Goal: Information Seeking & Learning: Learn about a topic

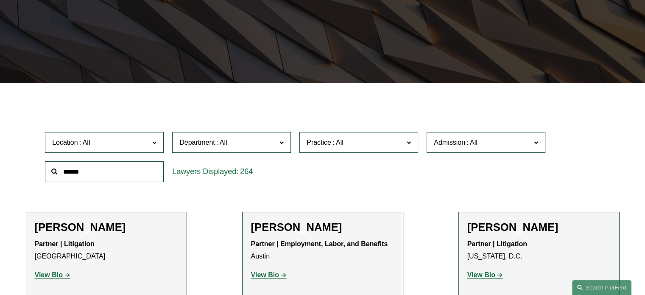
scroll to position [203, 0]
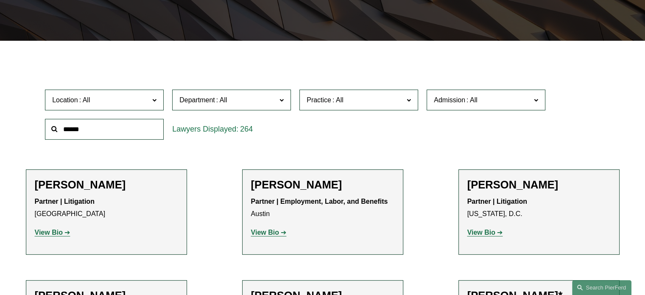
click at [271, 106] on span "Department" at bounding box center [227, 99] width 97 height 11
click at [0, 0] on link "Employment, Labor, and Benefits" at bounding box center [0, 0] width 0 height 0
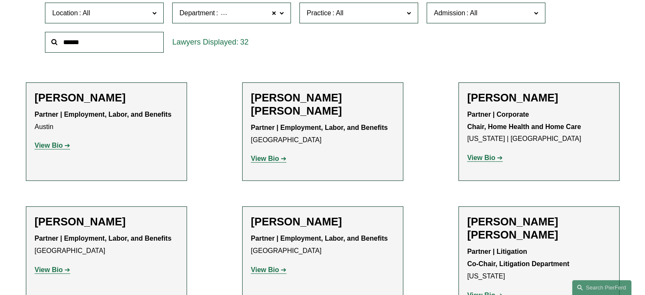
scroll to position [290, 0]
click at [456, 23] on div "Admission All [US_STATE] [US_STATE] [US_STATE] [US_STATE] [US_STATE] [GEOGRAPHI…" at bounding box center [485, 12] width 127 height 29
click at [456, 21] on label "Admission" at bounding box center [486, 12] width 119 height 21
click at [0, 0] on link "[US_STATE]" at bounding box center [0, 0] width 0 height 0
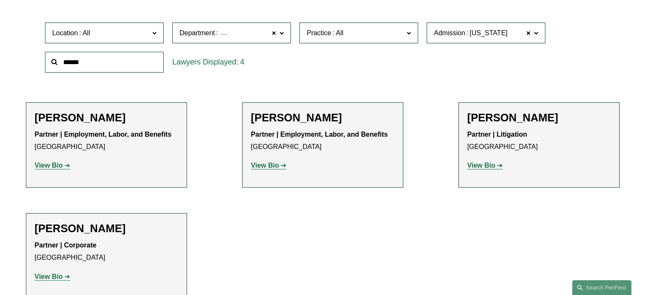
scroll to position [273, 0]
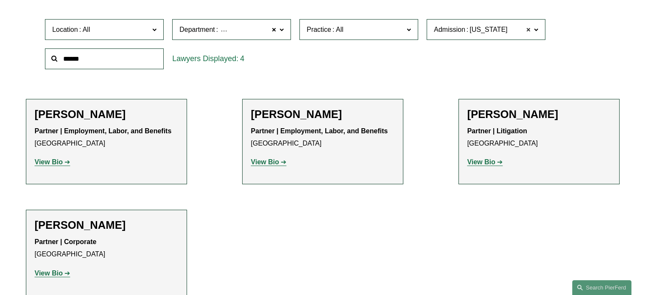
click at [529, 28] on span at bounding box center [528, 29] width 5 height 11
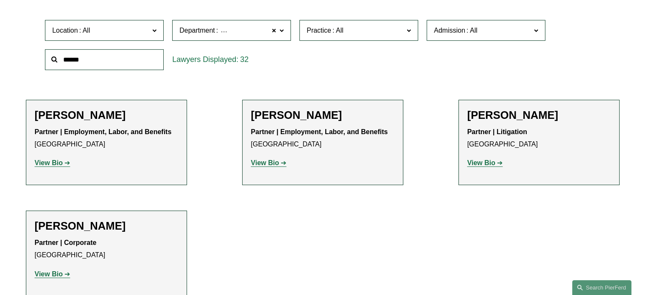
click at [529, 28] on ul "Filter Location All [GEOGRAPHIC_DATA] [GEOGRAPHIC_DATA] [GEOGRAPHIC_DATA] [GEOG…" at bounding box center [322, 142] width 632 height 305
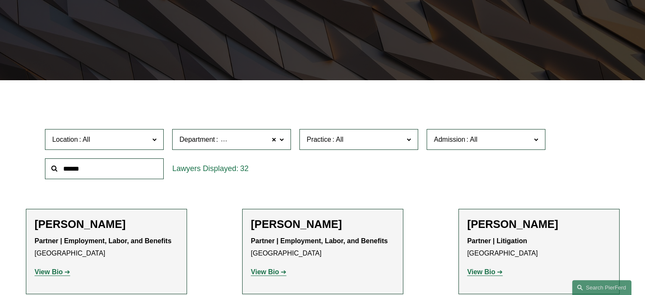
scroll to position [157, 0]
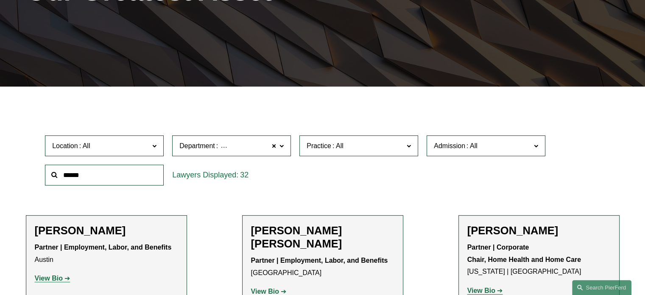
click at [454, 152] on label "Admission" at bounding box center [486, 145] width 119 height 21
click at [0, 0] on link "[US_STATE]" at bounding box center [0, 0] width 0 height 0
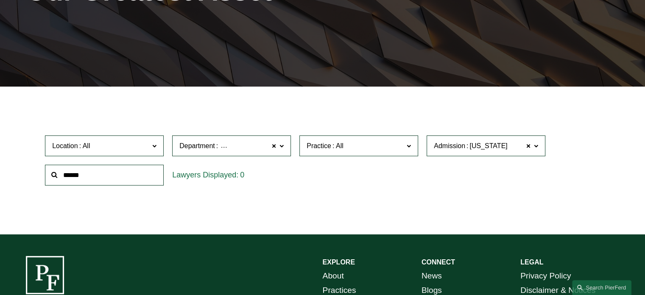
click at [252, 144] on span "Employment, Labor, and Benefits" at bounding box center [269, 145] width 100 height 11
click at [0, 0] on link "Employment, Labor, and Benefits" at bounding box center [0, 0] width 0 height 0
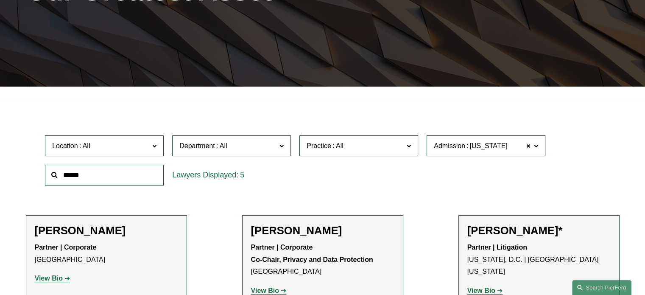
click at [269, 145] on span "Department" at bounding box center [227, 145] width 97 height 11
click at [0, 0] on link "Employment, Labor, and Benefits" at bounding box center [0, 0] width 0 height 0
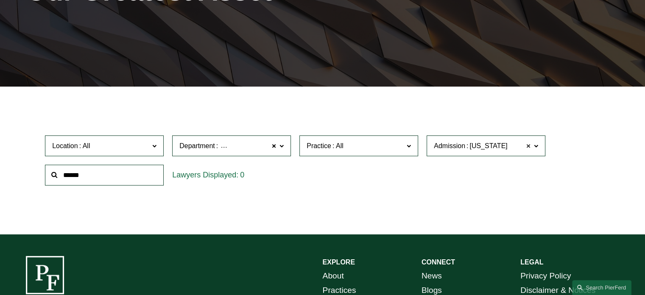
click at [528, 147] on span at bounding box center [528, 145] width 5 height 11
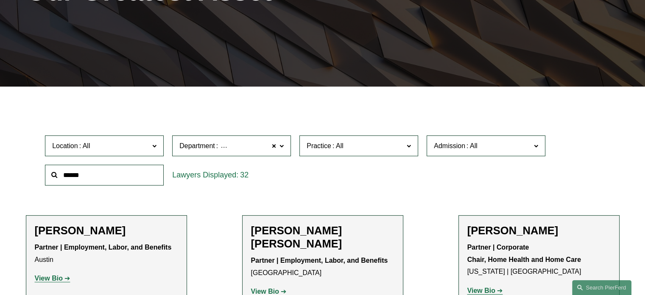
click at [505, 149] on span "Admission" at bounding box center [482, 145] width 97 height 11
click at [275, 145] on span at bounding box center [273, 145] width 5 height 11
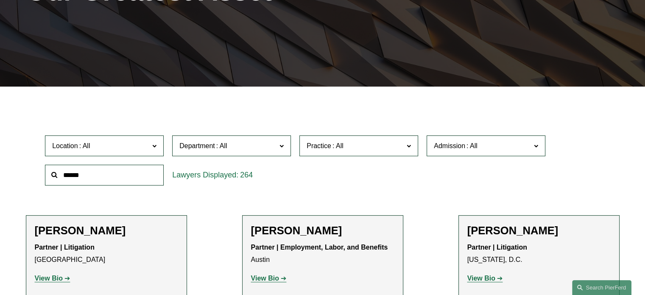
click at [456, 152] on label "Admission" at bounding box center [486, 145] width 119 height 21
click at [475, 148] on span at bounding box center [472, 145] width 14 height 7
click at [0, 0] on link "[US_STATE]" at bounding box center [0, 0] width 0 height 0
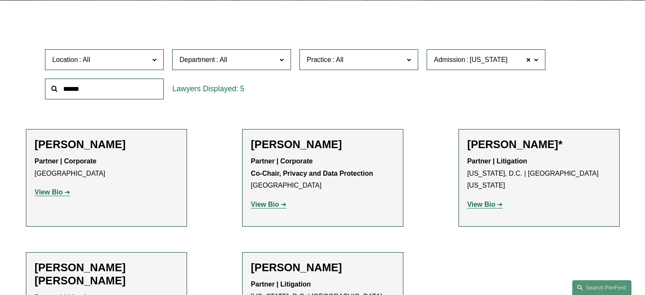
scroll to position [243, 0]
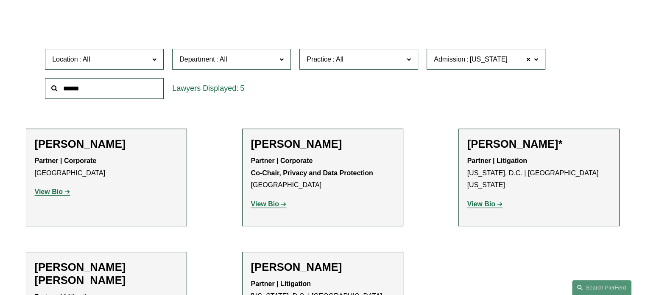
click at [488, 200] on strong "View Bio" at bounding box center [481, 203] width 28 height 7
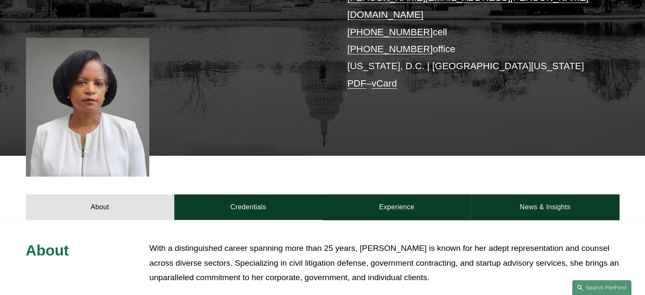
scroll to position [198, 0]
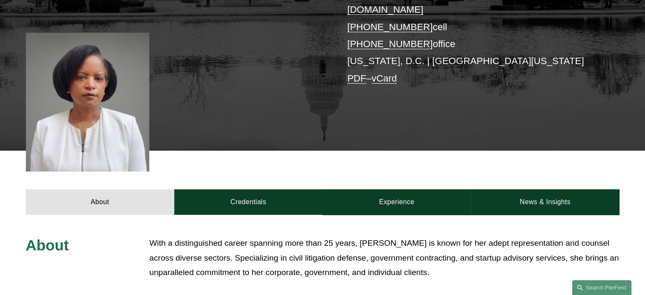
click at [251, 174] on div "About Credentials Experience News & Insights" at bounding box center [322, 183] width 645 height 64
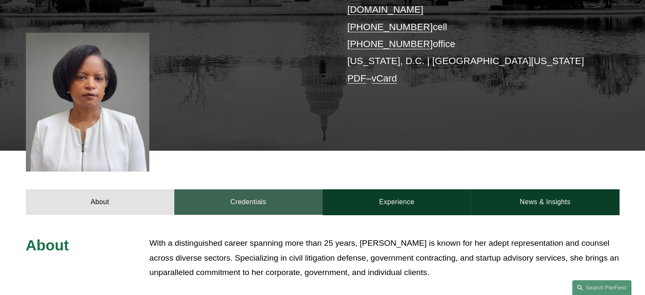
click at [251, 190] on link "Credentials" at bounding box center [248, 201] width 148 height 25
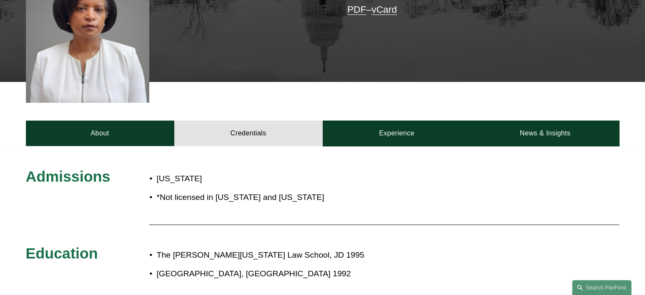
scroll to position [266, 0]
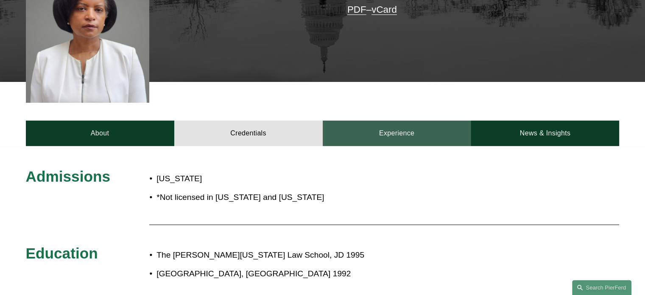
click at [361, 120] on link "Experience" at bounding box center [397, 132] width 148 height 25
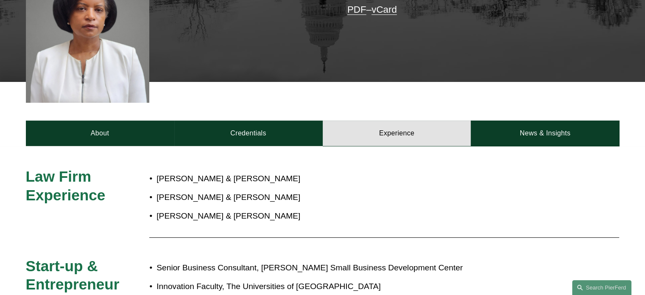
click at [124, 106] on div "About Credentials Experience News & Insights" at bounding box center [322, 114] width 645 height 64
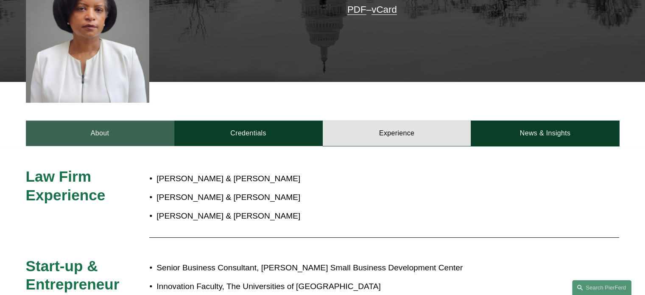
click at [124, 120] on link "About" at bounding box center [100, 132] width 148 height 25
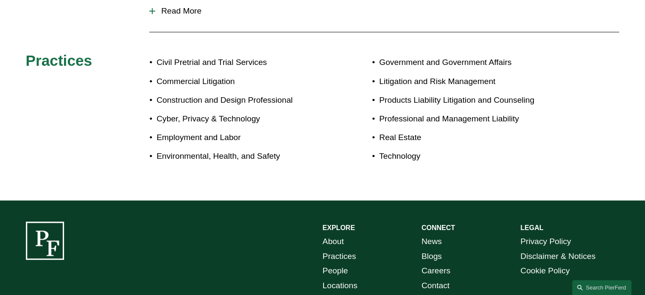
scroll to position [483, 0]
